Goal: Use online tool/utility: Utilize a website feature to perform a specific function

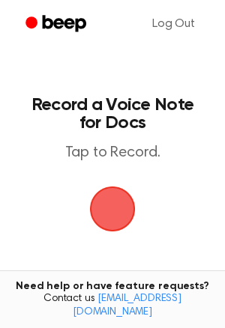
click at [96, 223] on span "button" at bounding box center [112, 209] width 64 height 64
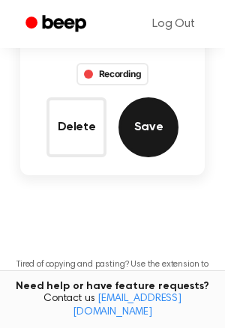
click at [141, 118] on button "Save" at bounding box center [148, 127] width 60 height 60
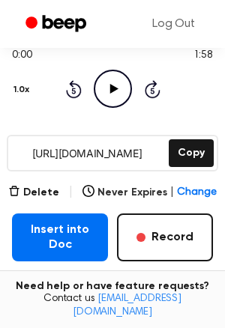
scroll to position [210, 0]
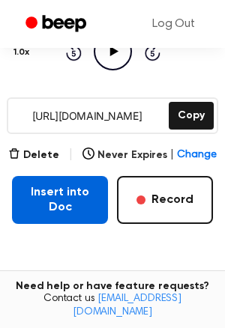
click at [71, 196] on button "Insert into Doc" at bounding box center [60, 200] width 96 height 48
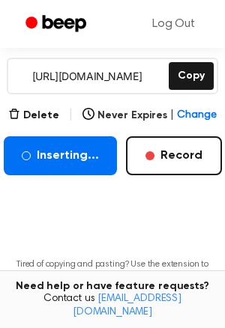
scroll to position [253, 0]
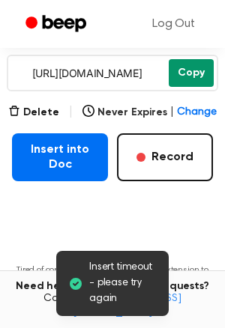
click at [177, 77] on button "Copy" at bounding box center [191, 73] width 45 height 28
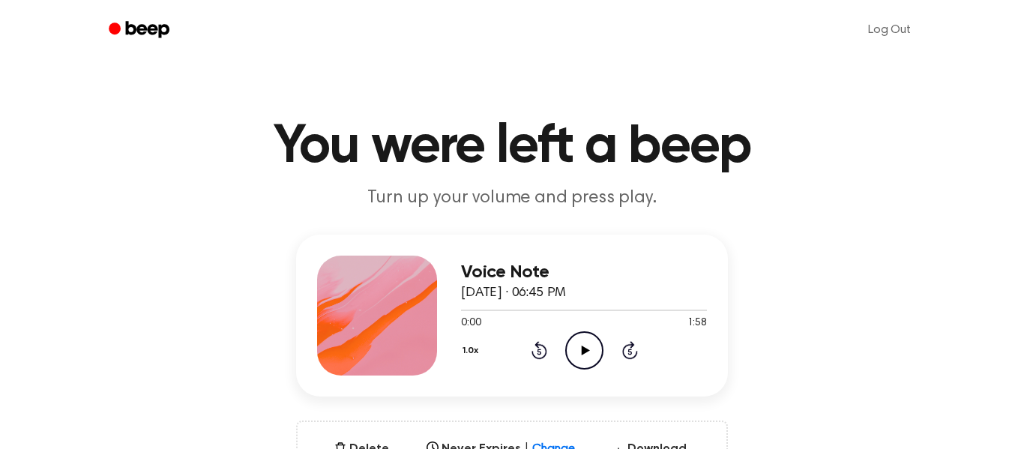
click at [567, 343] on icon "Play Audio" at bounding box center [584, 350] width 38 height 38
